Goal: Find specific page/section: Find specific page/section

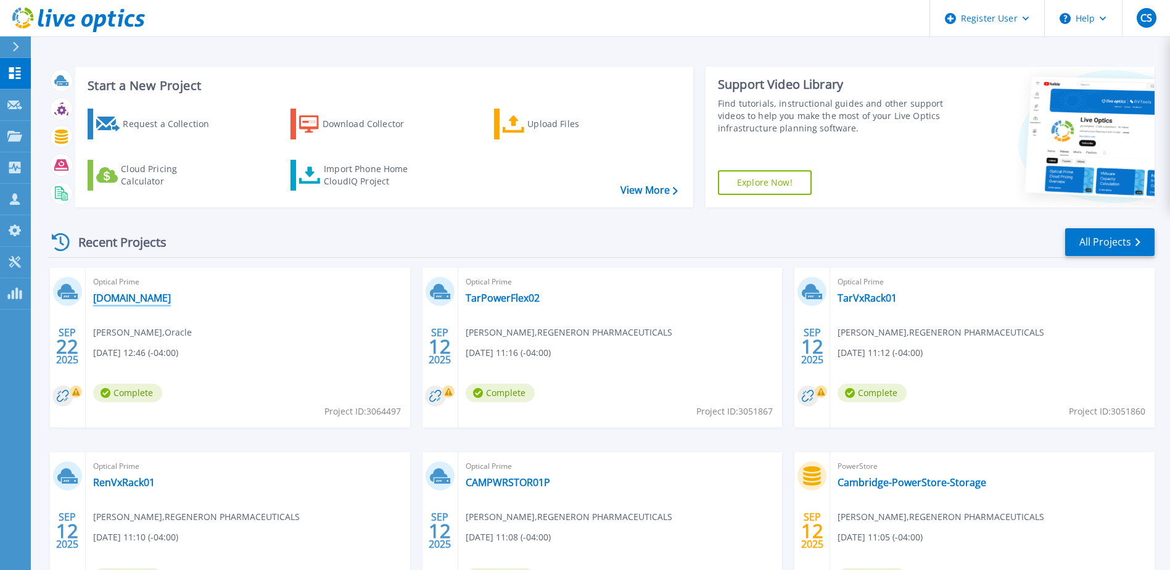
click at [126, 300] on link "[DOMAIN_NAME]" at bounding box center [132, 298] width 78 height 12
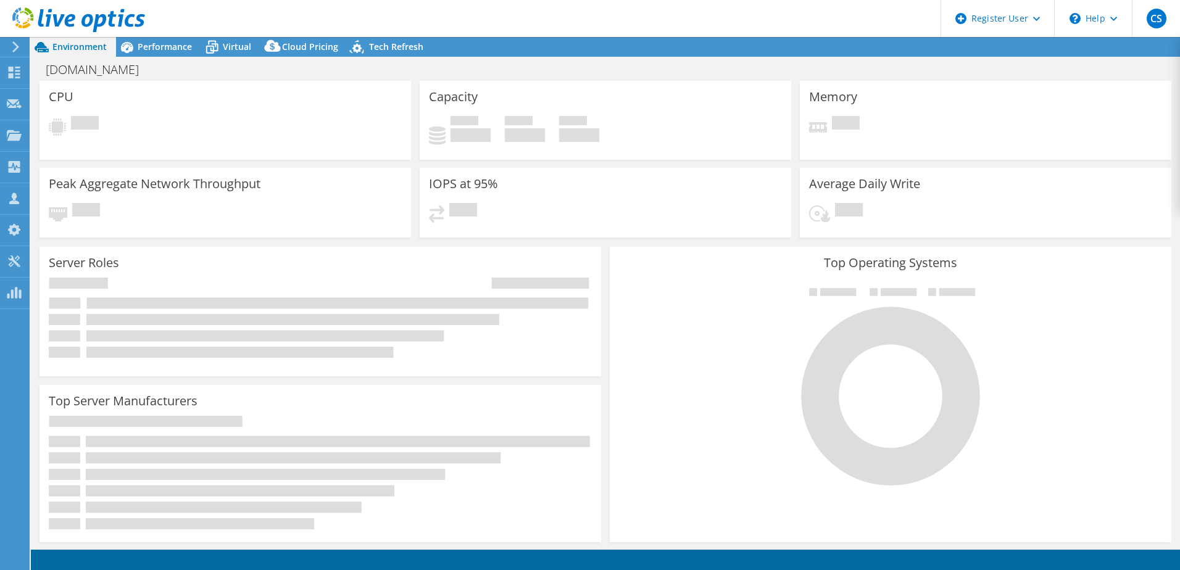
select select "USD"
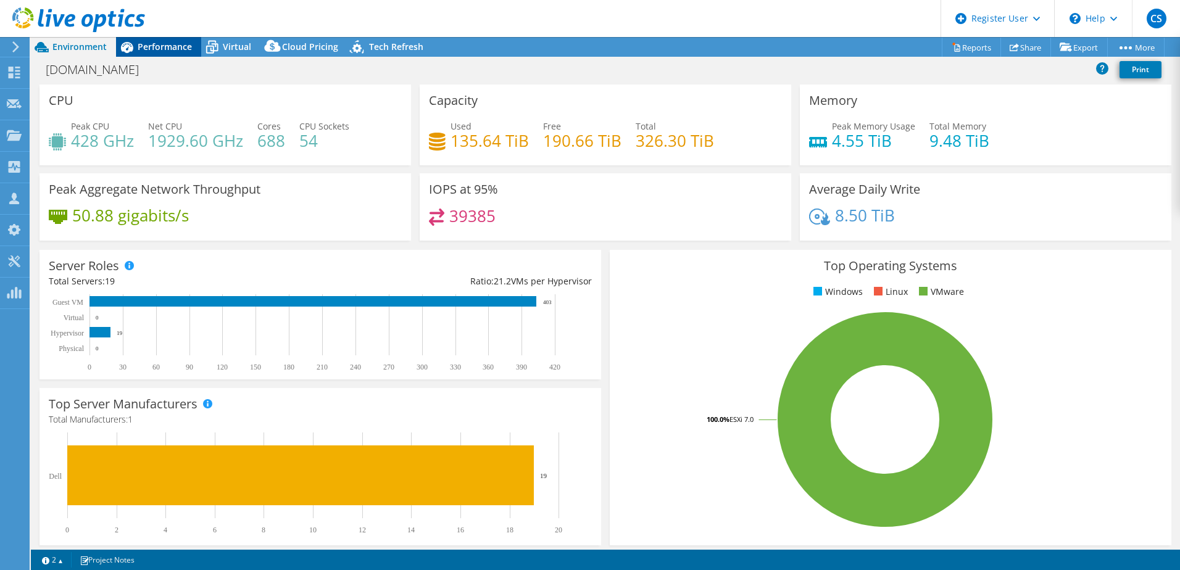
click at [160, 49] on span "Performance" at bounding box center [165, 47] width 54 height 12
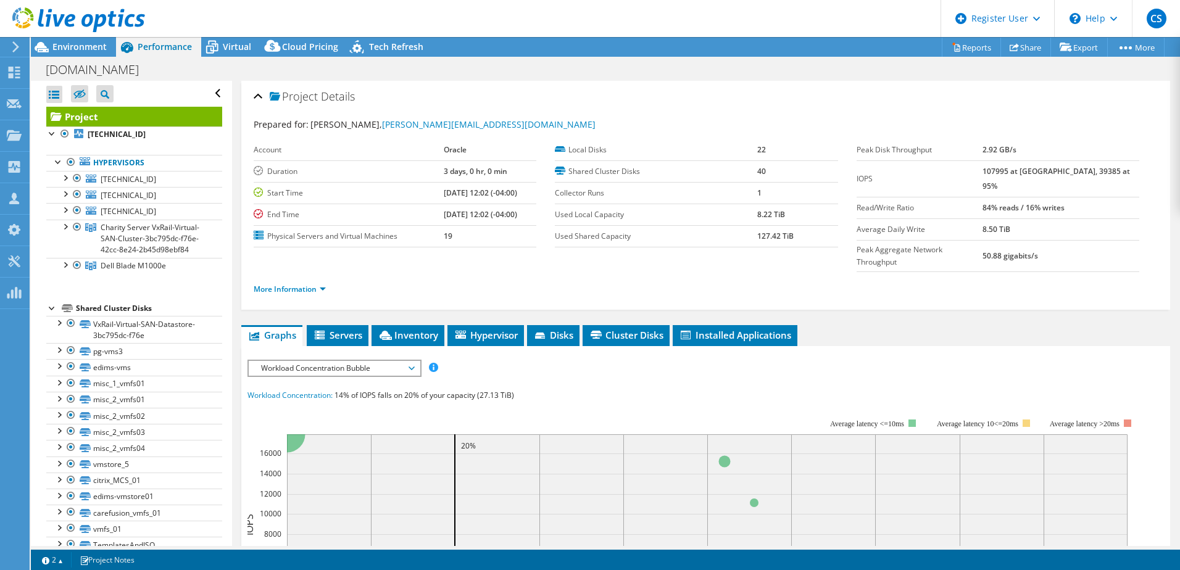
click at [67, 12] on icon at bounding box center [78, 19] width 133 height 25
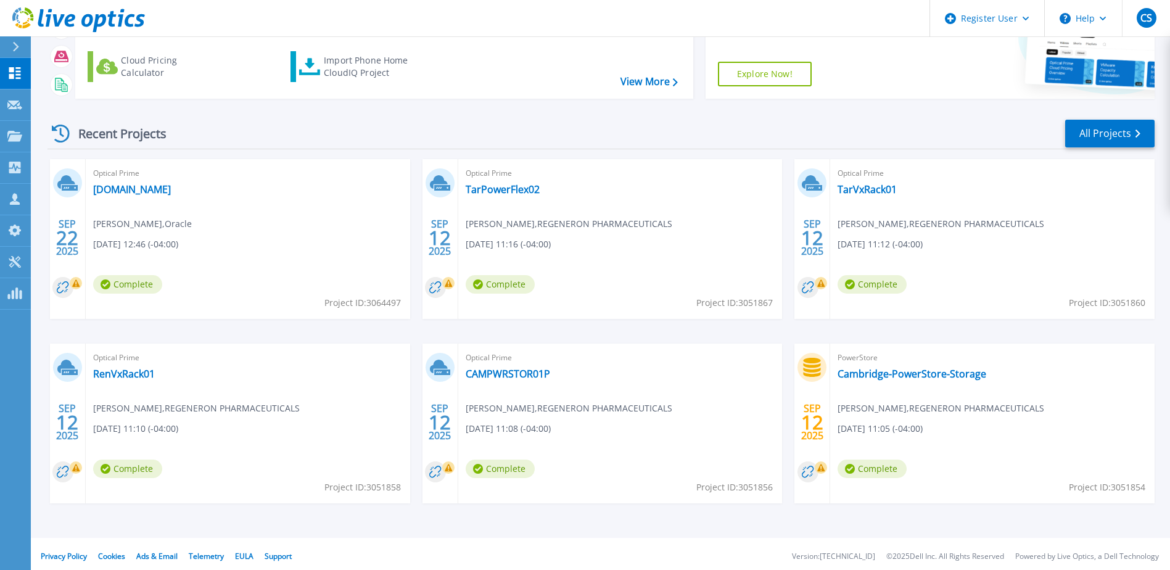
scroll to position [114, 0]
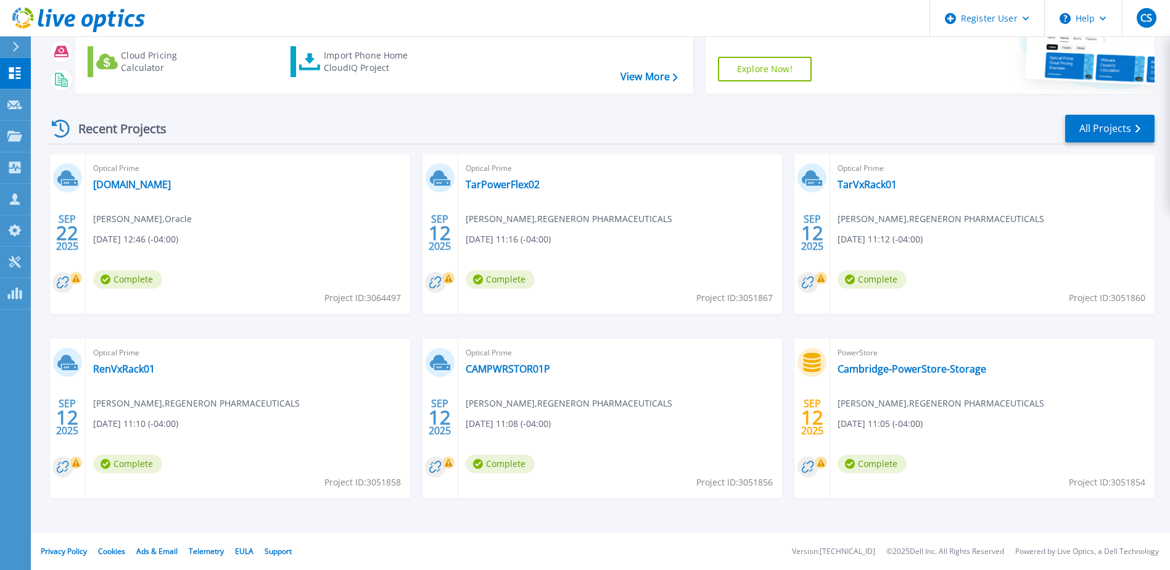
click at [1113, 114] on div "Recent Projects All Projects SEP 22 2025 Optical Prime gshvxrailvc01.wcmc.com R…" at bounding box center [601, 318] width 1107 height 429
click at [1113, 123] on link "All Projects" at bounding box center [1109, 129] width 89 height 28
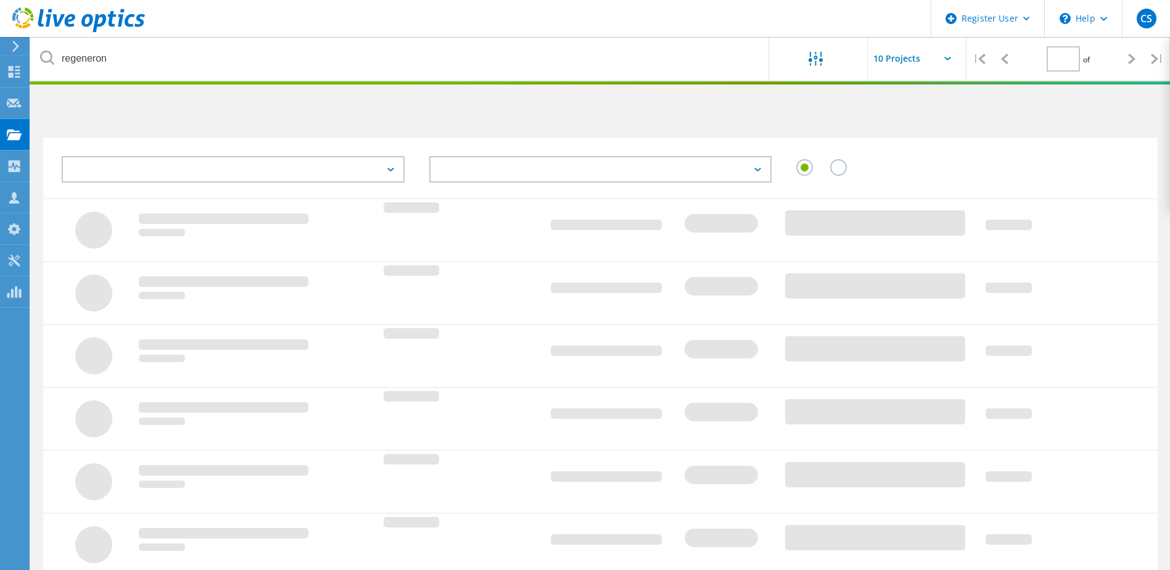
type input "1"
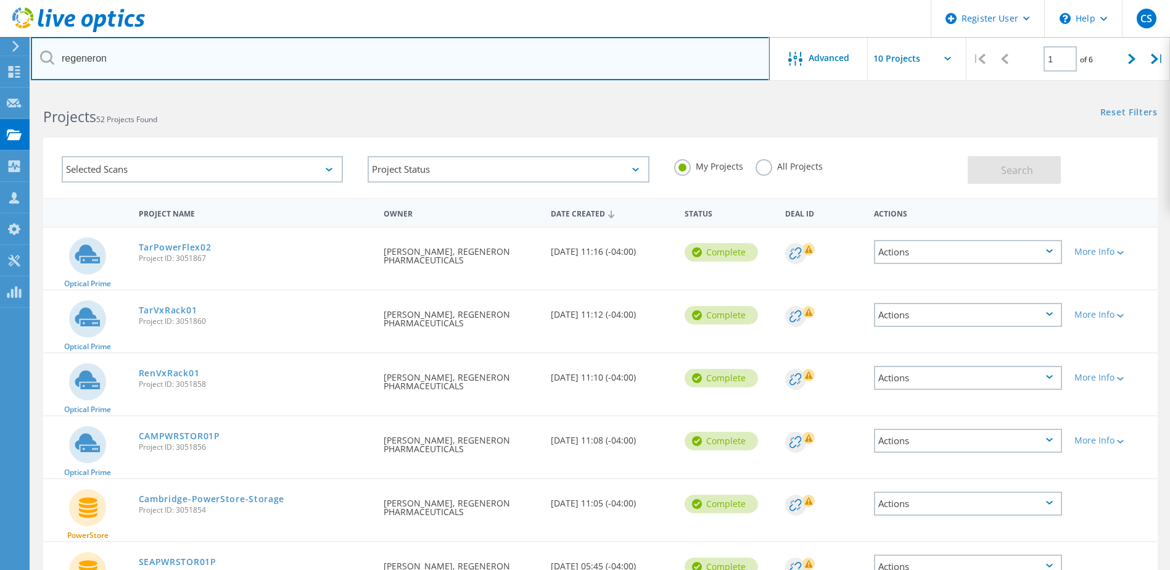
click at [684, 57] on input "regeneron" at bounding box center [400, 58] width 739 height 43
drag, startPoint x: 163, startPoint y: 51, endPoint x: -2, endPoint y: 53, distance: 166.0
click at [0, 53] on html "Register User \n Help Explore Helpful Articles Contact Support CS Dell User Cha…" at bounding box center [585, 452] width 1170 height 905
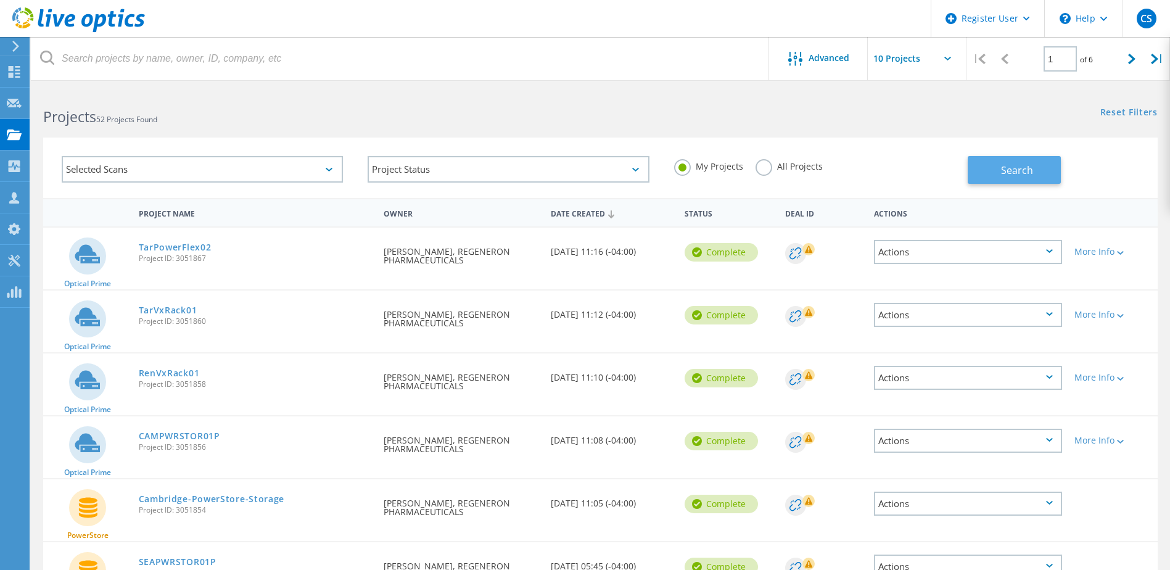
click at [1023, 164] on span "Search" at bounding box center [1017, 170] width 32 height 14
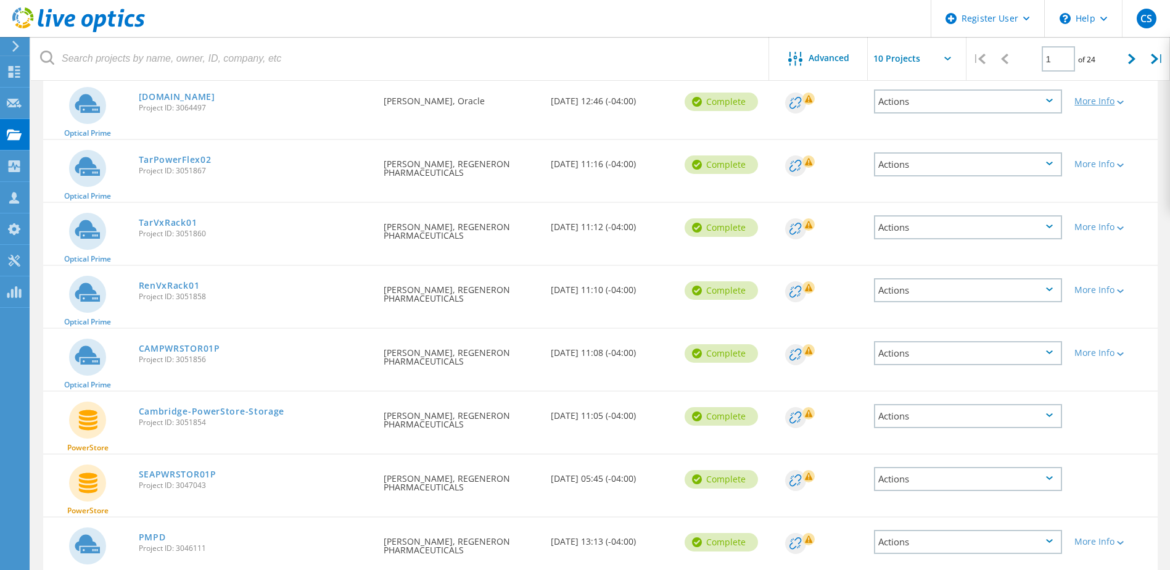
scroll to position [150, 0]
click at [1132, 57] on icon at bounding box center [1131, 59] width 7 height 10
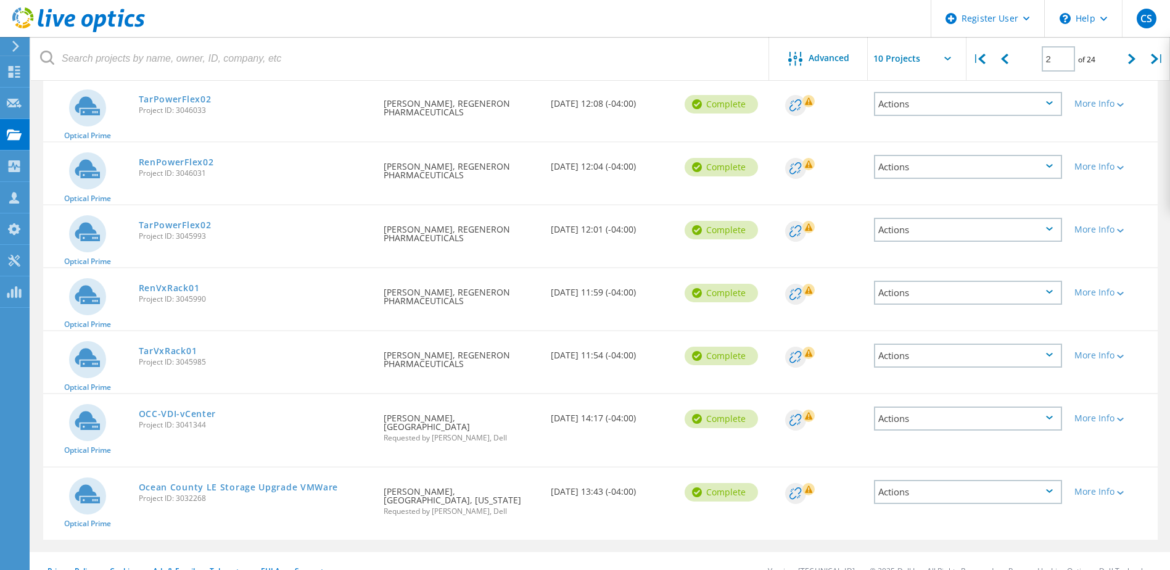
scroll to position [356, 0]
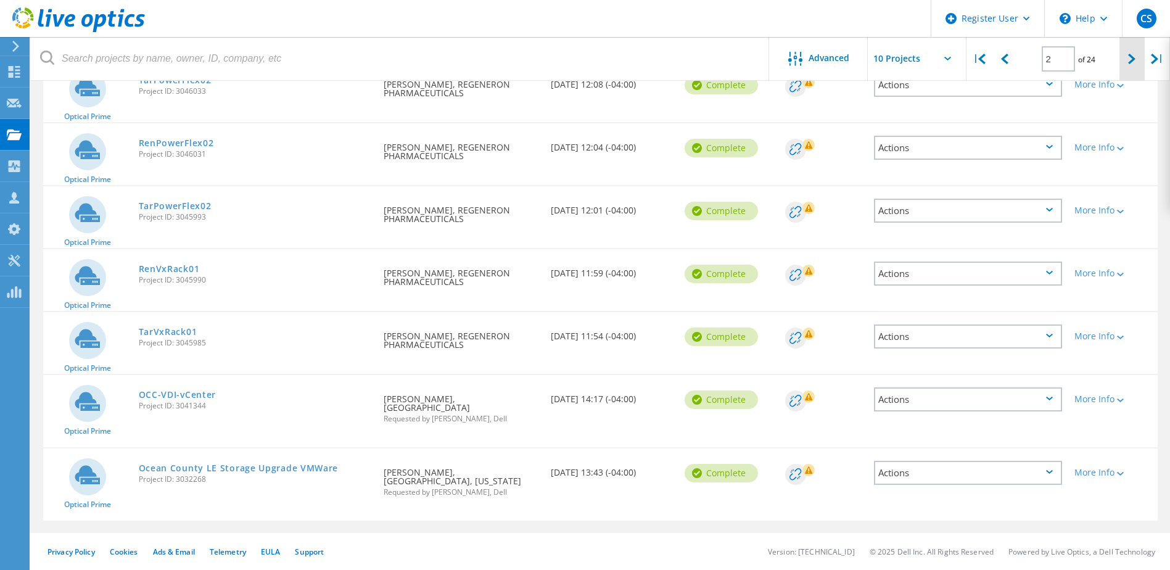
click at [1126, 56] on div at bounding box center [1132, 59] width 25 height 44
type input "3"
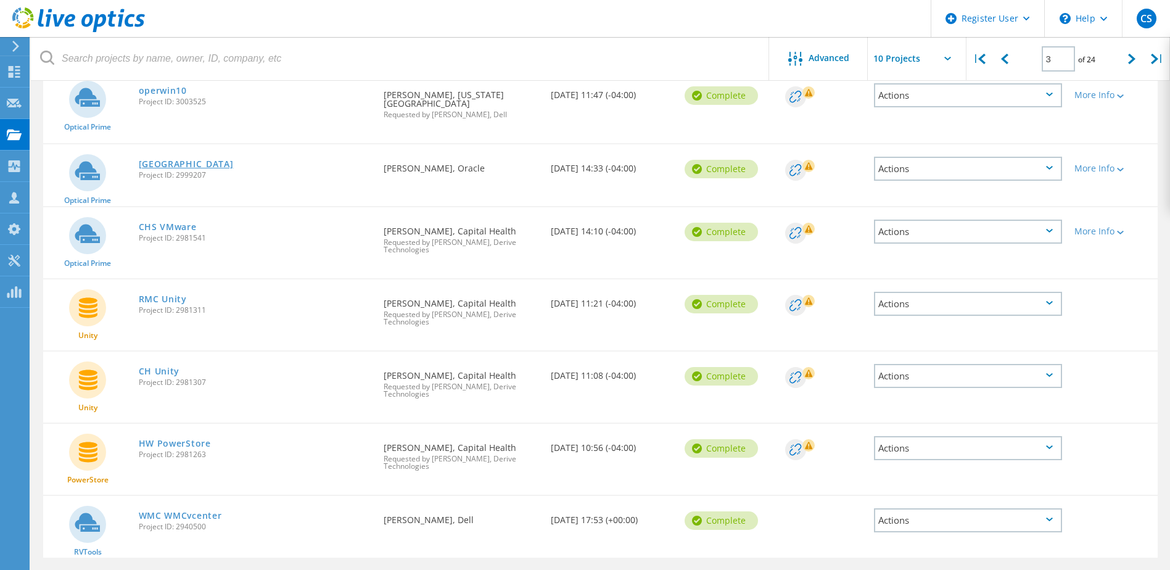
click at [234, 166] on link "[GEOGRAPHIC_DATA]" at bounding box center [186, 164] width 95 height 9
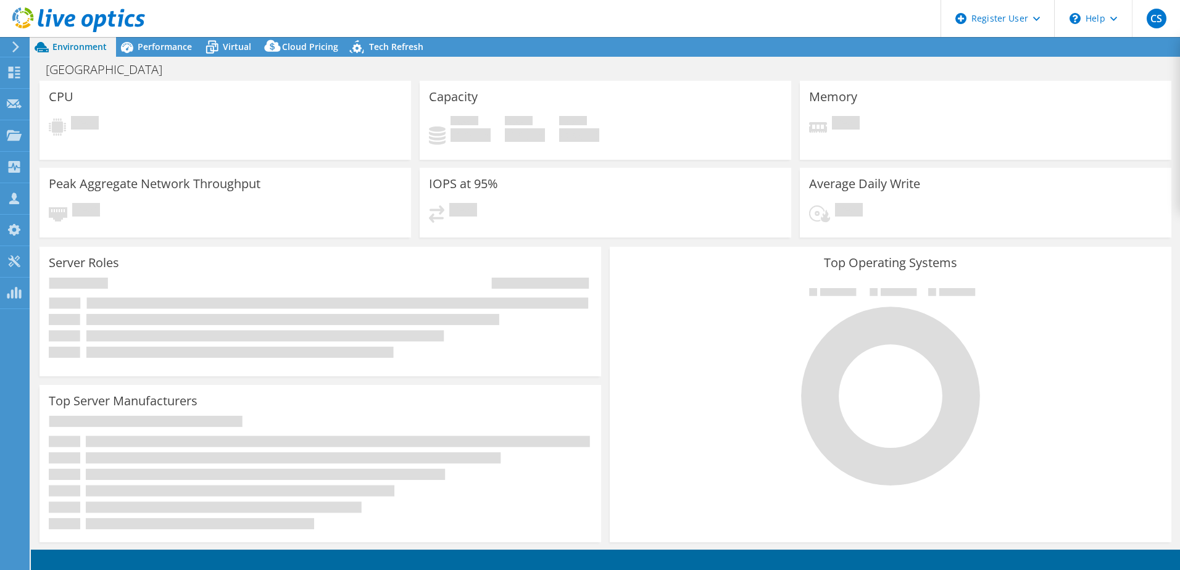
select select "USEast"
select select "USD"
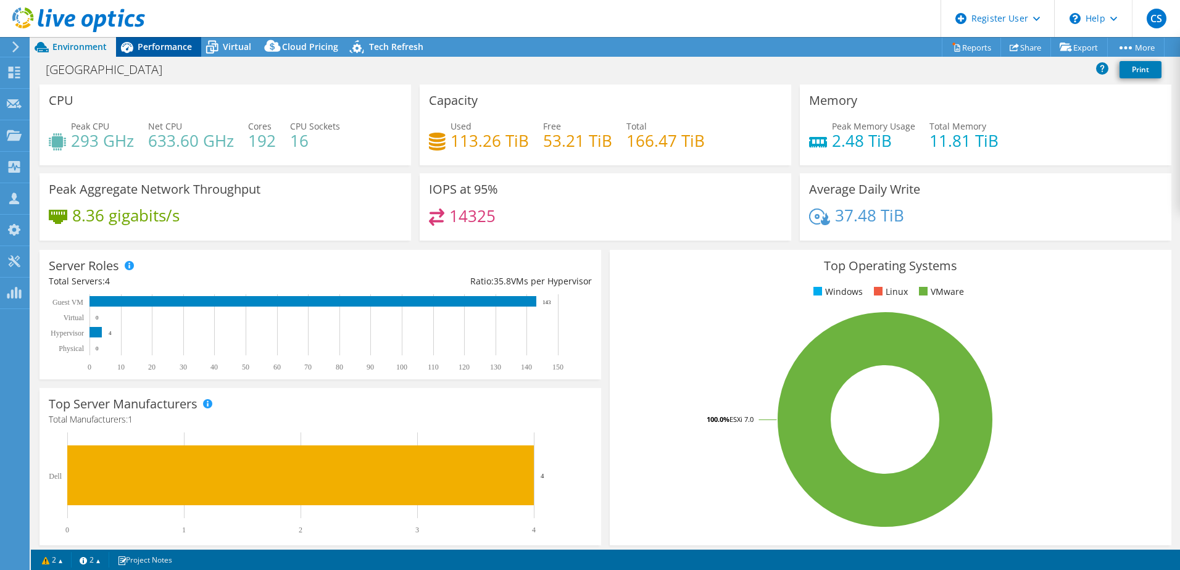
click at [147, 45] on span "Performance" at bounding box center [165, 47] width 54 height 12
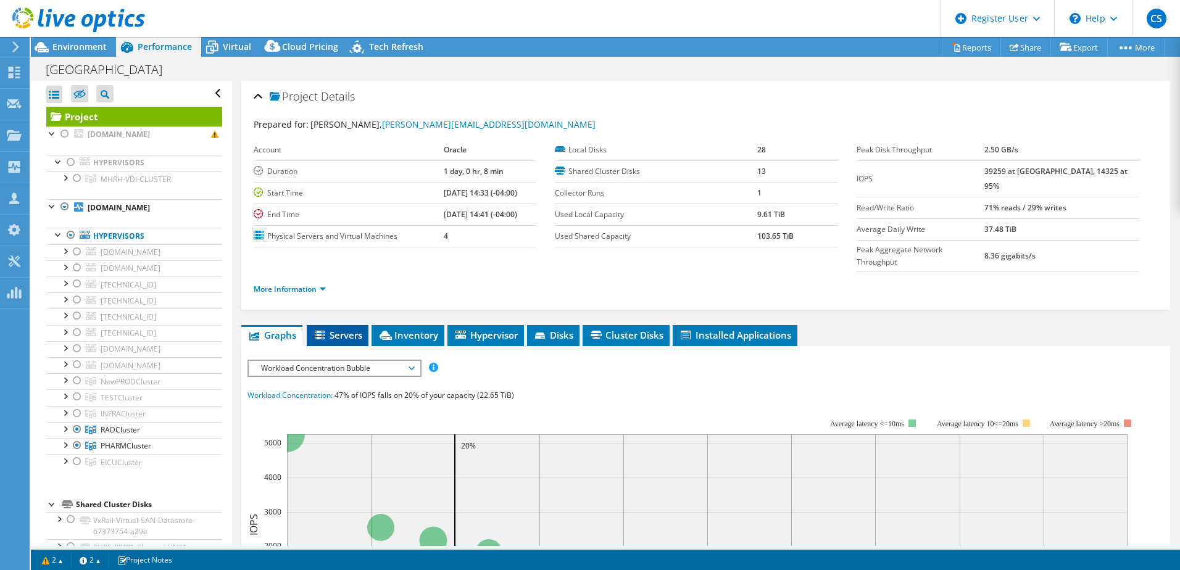
click at [339, 329] on span "Servers" at bounding box center [337, 335] width 49 height 12
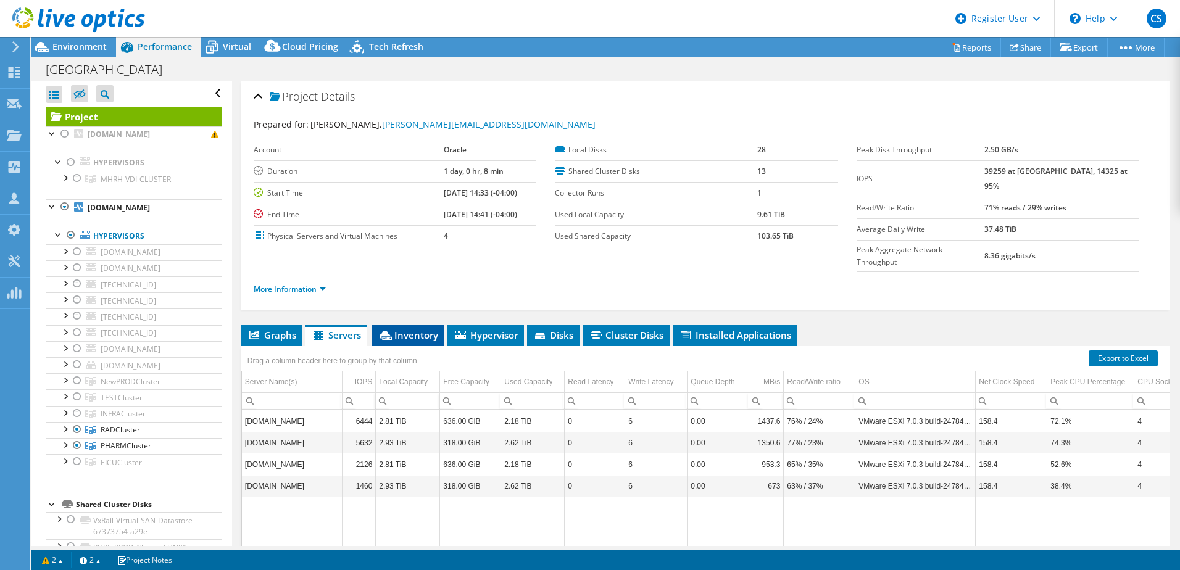
click at [397, 329] on span "Inventory" at bounding box center [408, 335] width 60 height 12
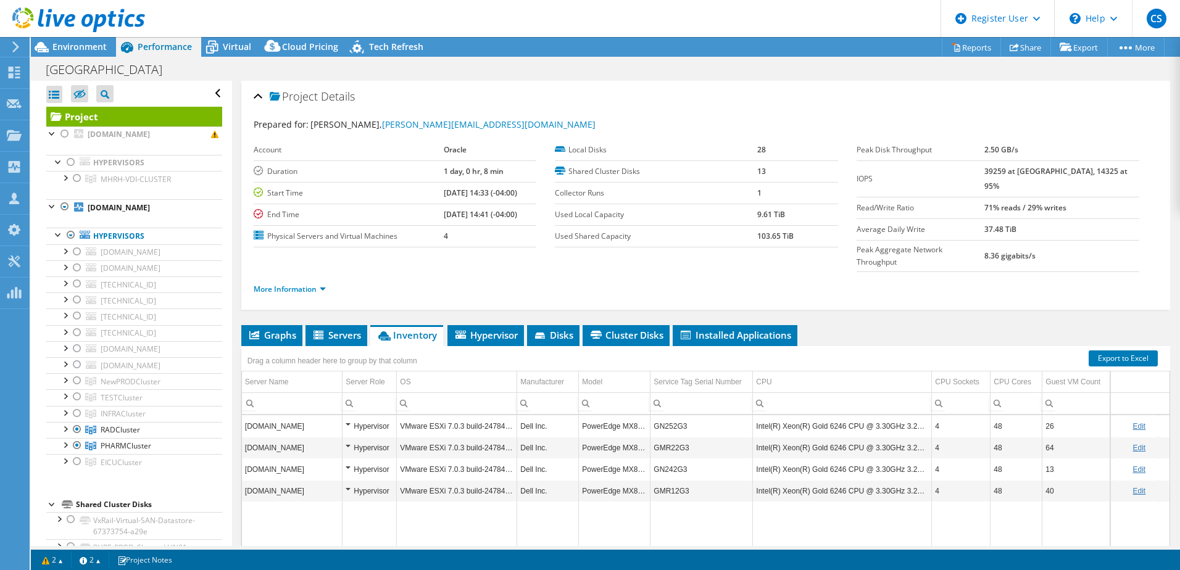
click at [678, 548] on div "Project Actions Project Actions Reports Share Export vSAN ReadyNode Sizer" at bounding box center [605, 303] width 1149 height 533
